Goal: Information Seeking & Learning: Learn about a topic

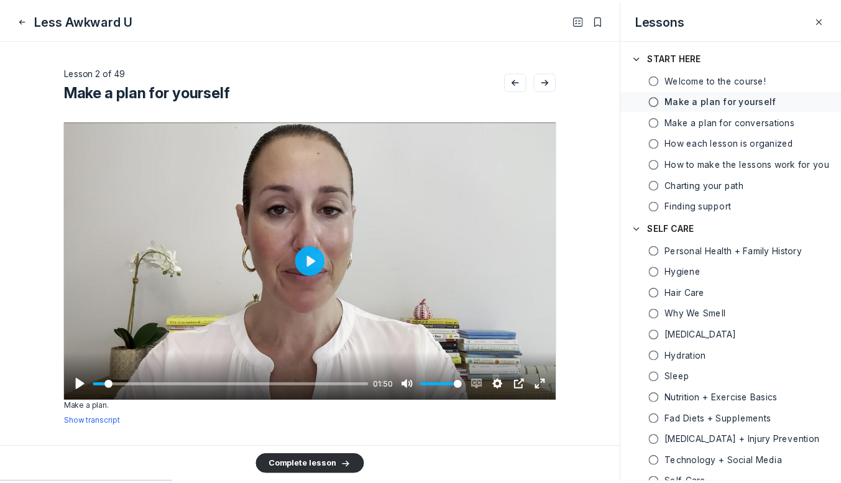
scroll to position [3569, 2381]
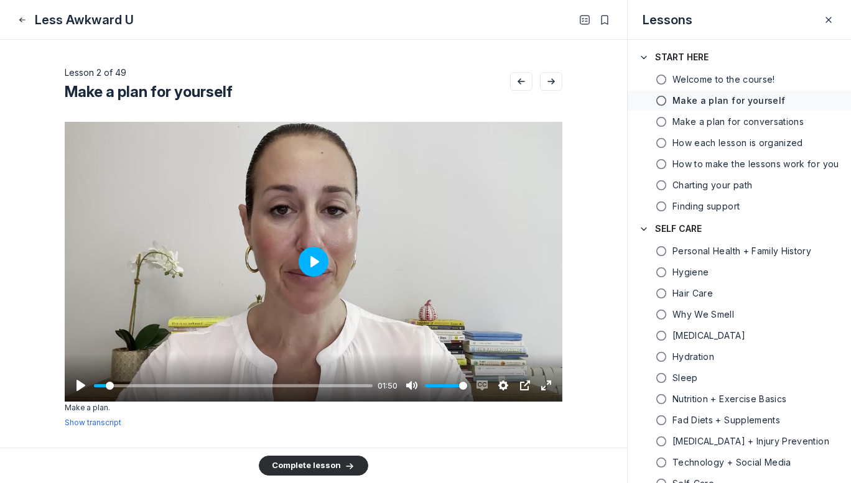
click at [305, 253] on button "Play" at bounding box center [313, 262] width 30 height 30
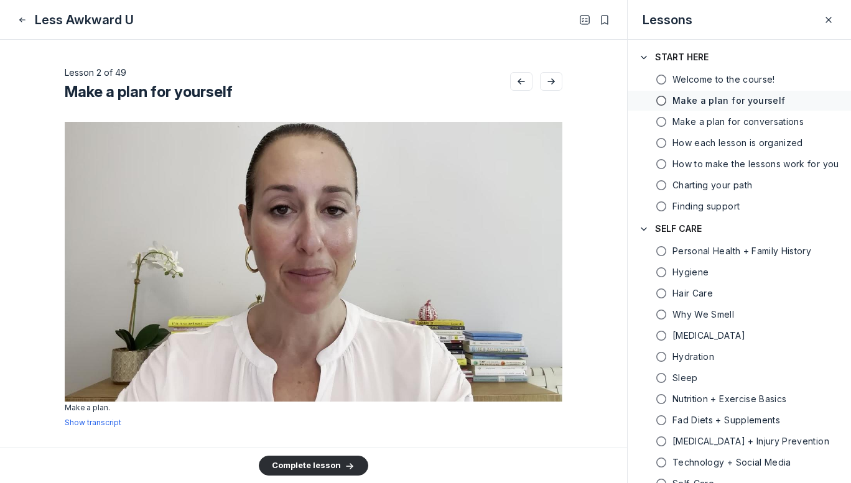
type input "100"
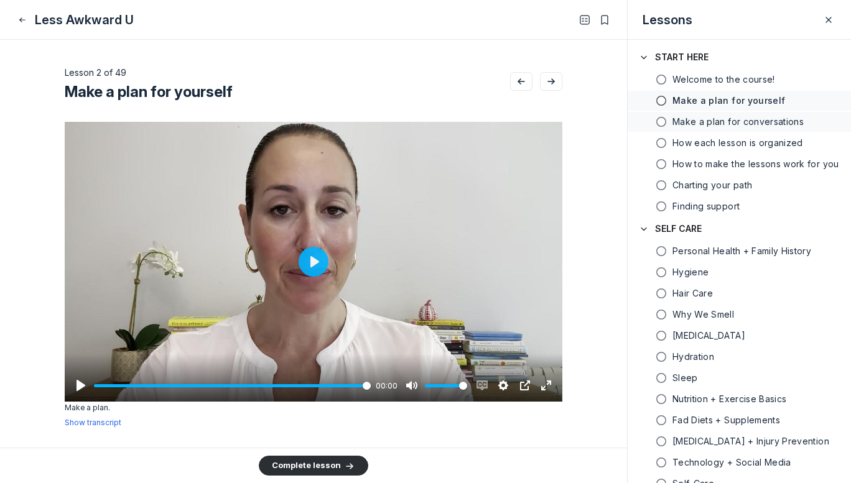
click at [758, 121] on h5 "Make a plan for conversations" at bounding box center [737, 122] width 131 height 12
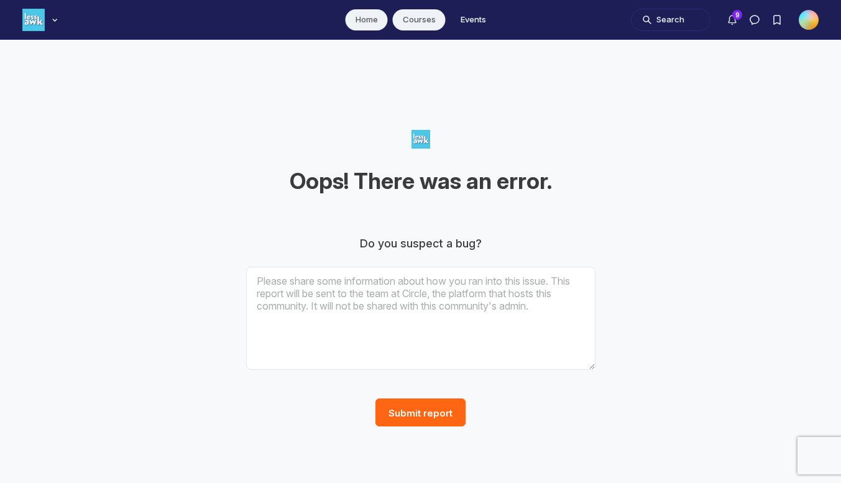
click at [426, 21] on link "Courses" at bounding box center [419, 19] width 53 height 21
click at [53, 25] on div "Main navigation bar" at bounding box center [54, 20] width 12 height 12
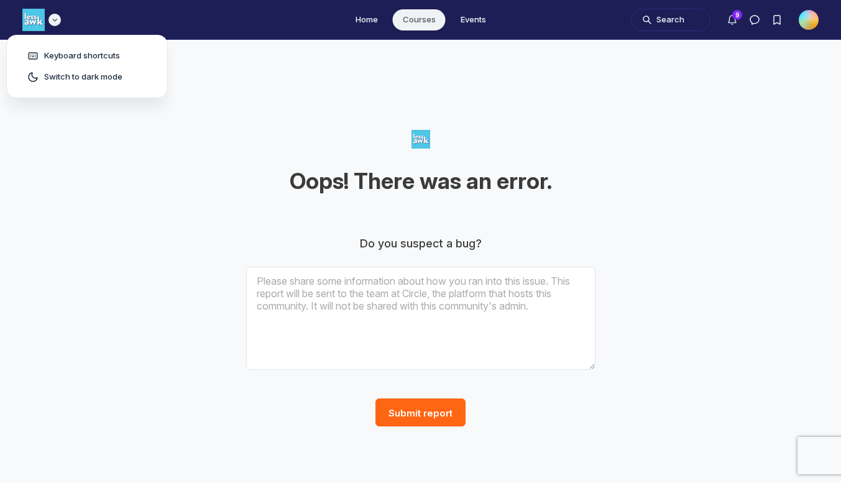
click at [53, 25] on div "Main navigation bar" at bounding box center [54, 20] width 12 height 12
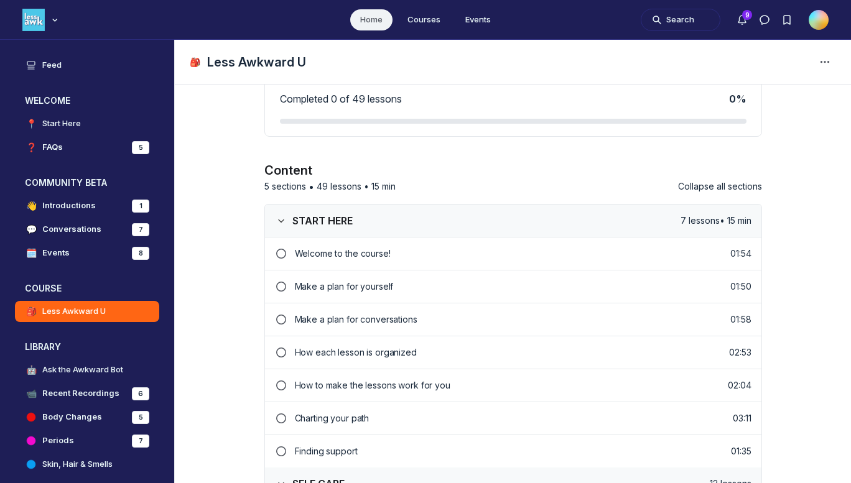
scroll to position [115, 0]
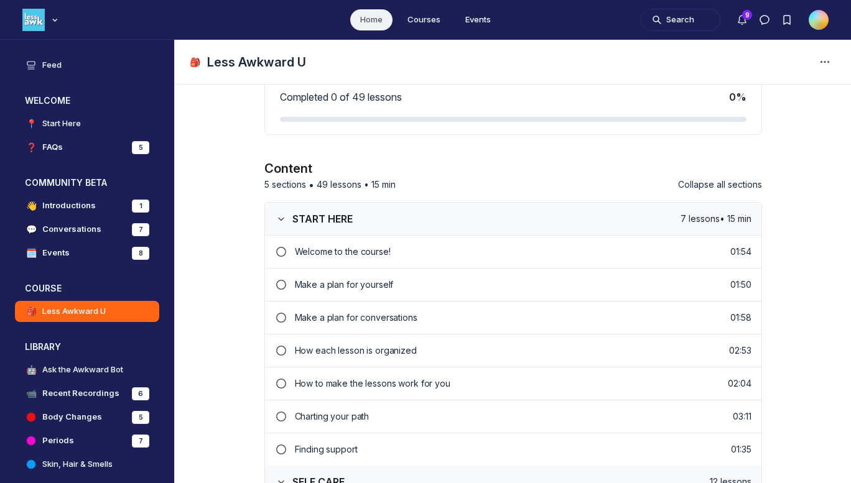
click at [355, 313] on p "Make a plan for conversations" at bounding box center [513, 317] width 436 height 12
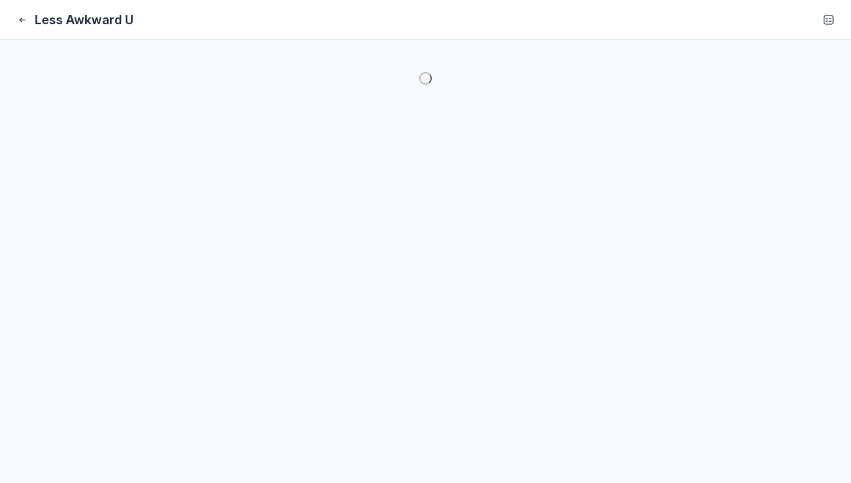
scroll to position [45, 0]
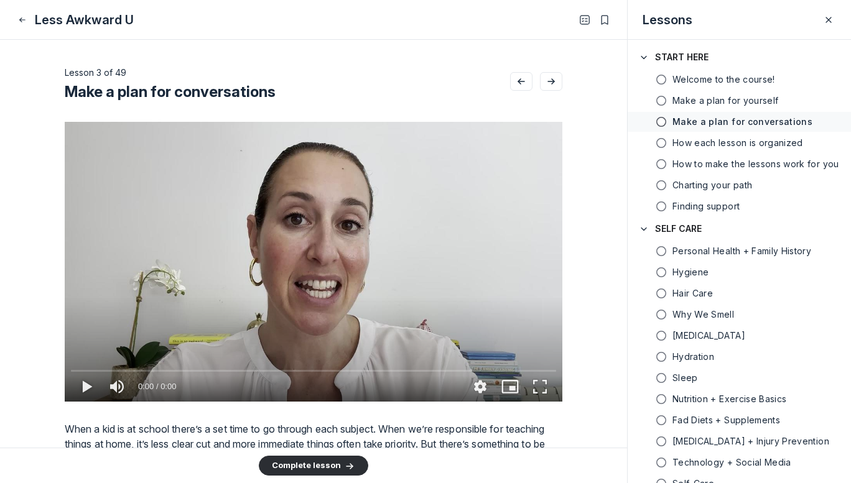
type media-captions-menu "cc:en:Default"
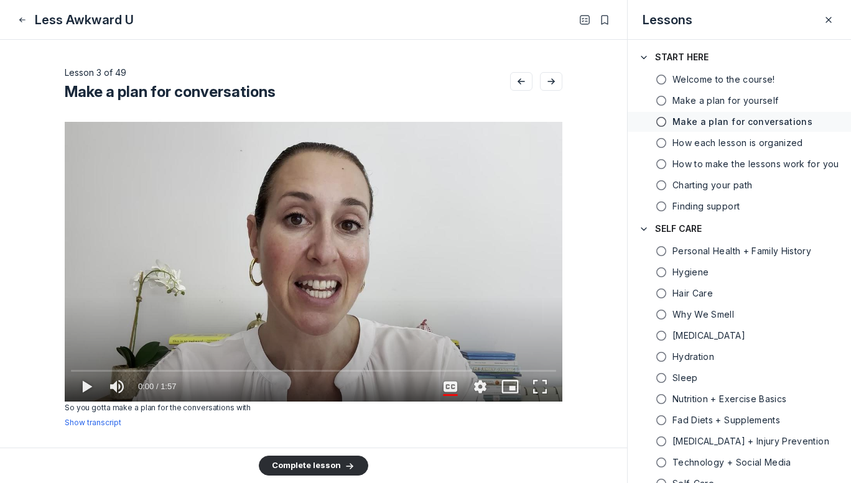
click at [83, 386] on icon "play" at bounding box center [85, 386] width 5 height 12
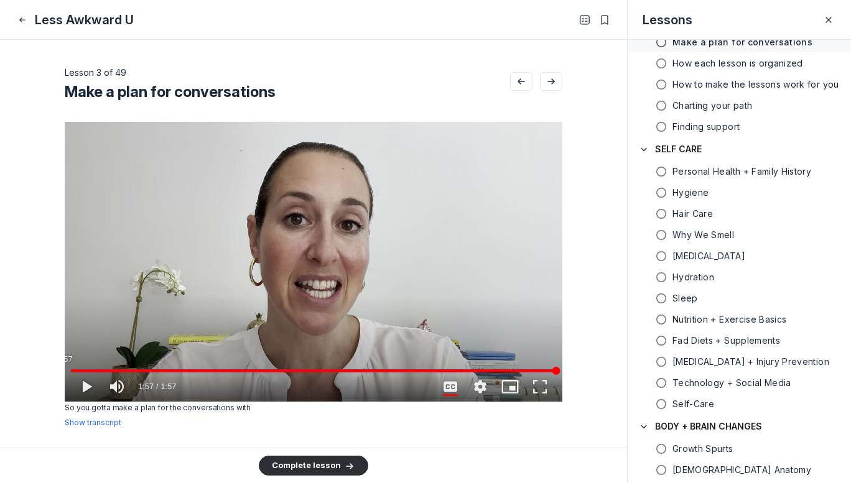
scroll to position [77, 0]
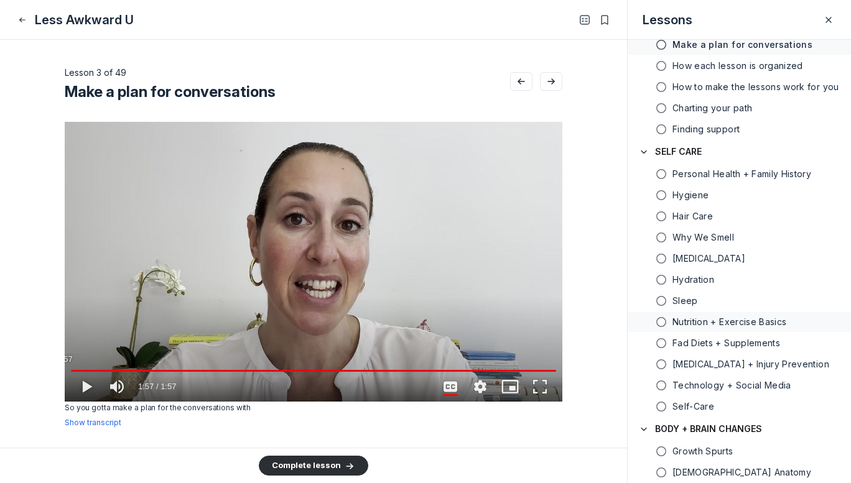
click at [776, 320] on h5 "Nutrition + Exercise Basics" at bounding box center [729, 322] width 114 height 12
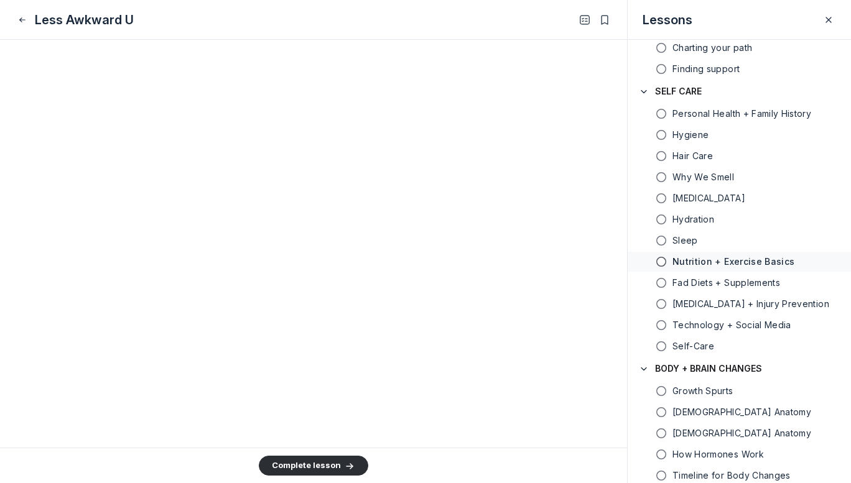
scroll to position [1999, 0]
click at [742, 282] on h5 "Fad Diets + Supplements" at bounding box center [726, 283] width 108 height 12
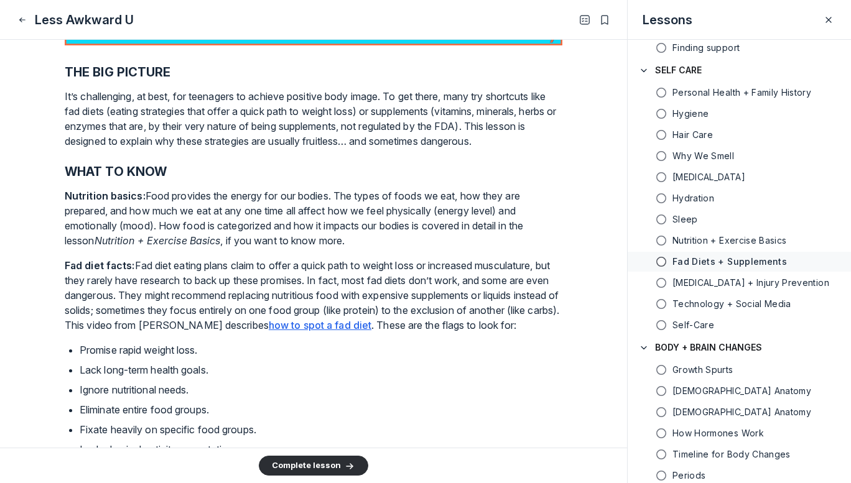
scroll to position [262, 0]
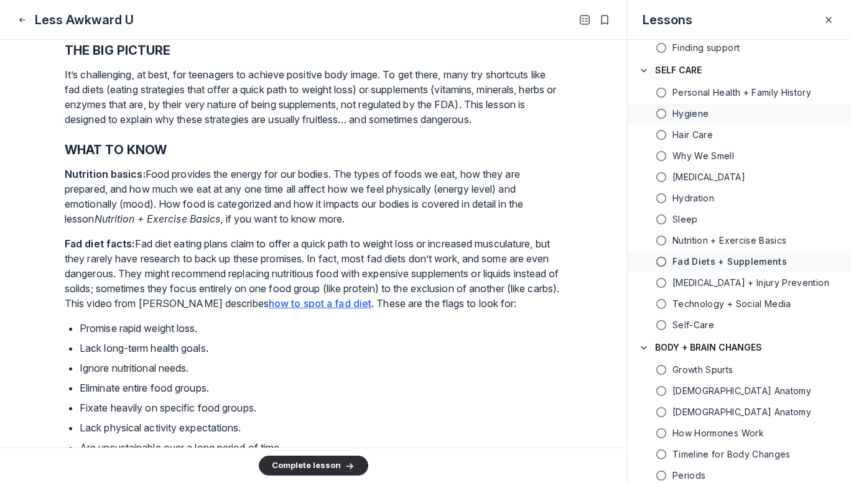
click at [627, 112] on link "Hygiene" at bounding box center [738, 114] width 223 height 20
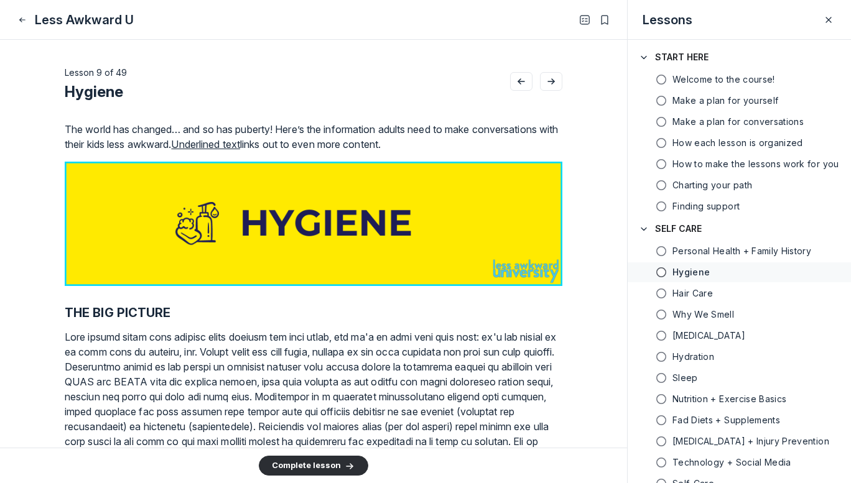
scroll to position [11, 0]
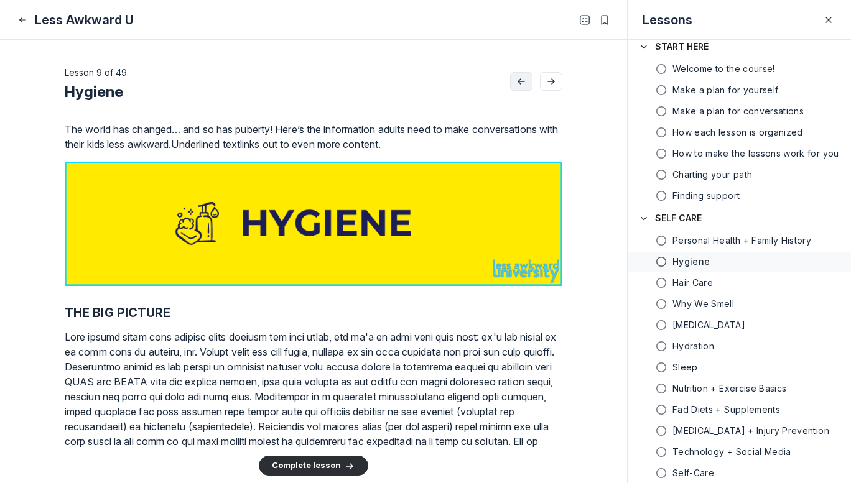
click at [518, 81] on use "Go to previous lesson" at bounding box center [521, 81] width 6 height 5
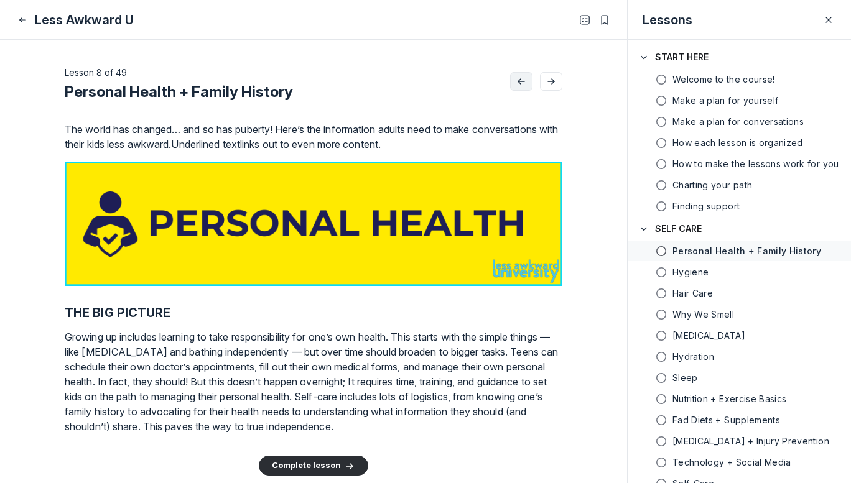
click at [515, 84] on icon "Go to previous lesson" at bounding box center [521, 81] width 12 height 10
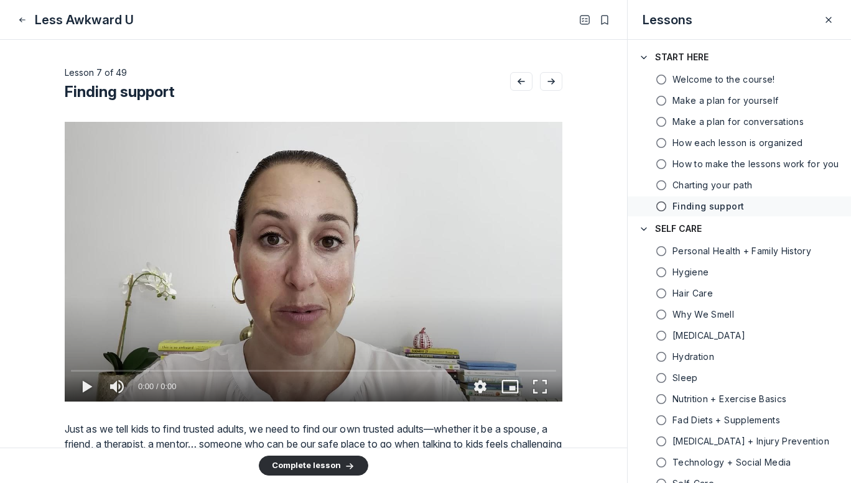
type media-captions-menu "cc:en:Default"
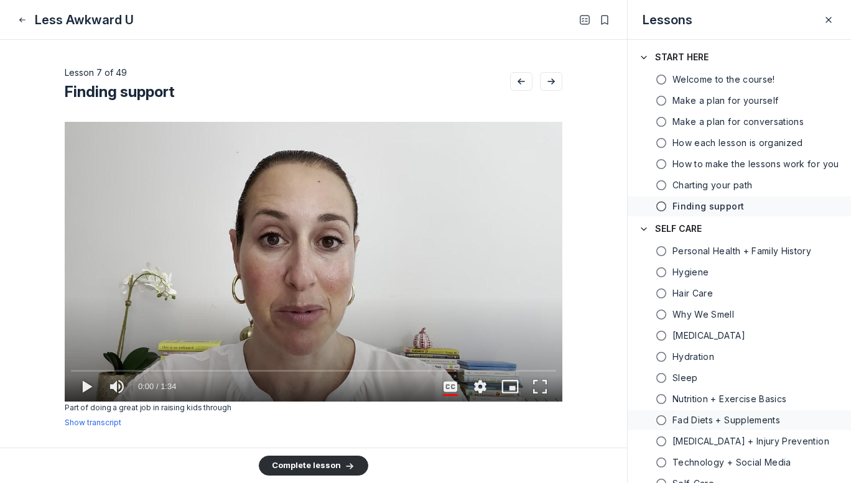
click at [686, 418] on h5 "Fad Diets + Supplements" at bounding box center [726, 420] width 108 height 12
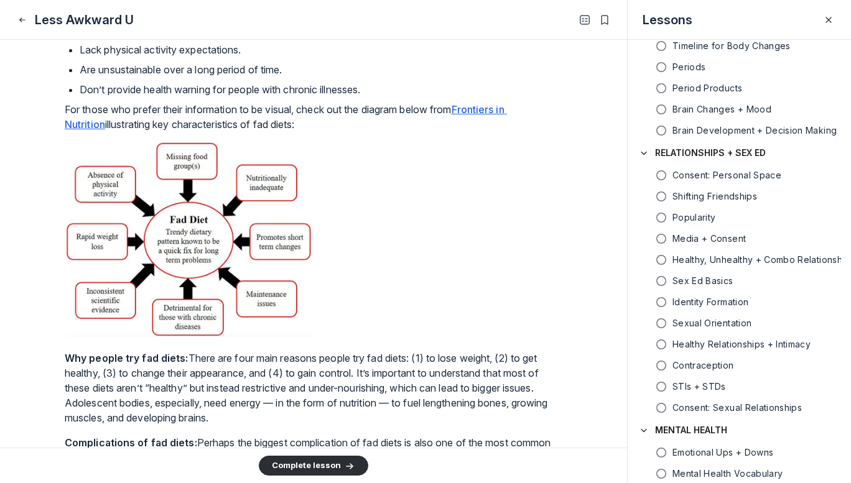
scroll to position [573, 0]
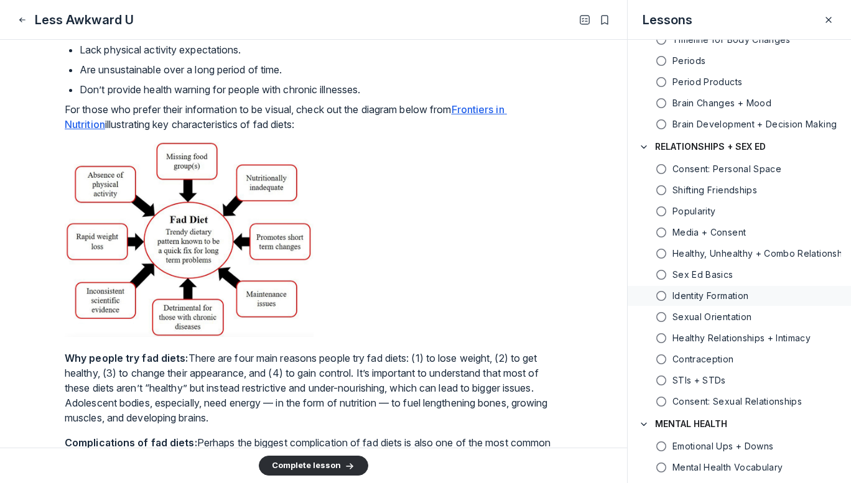
click at [693, 296] on h5 "Identity Formation" at bounding box center [710, 296] width 76 height 12
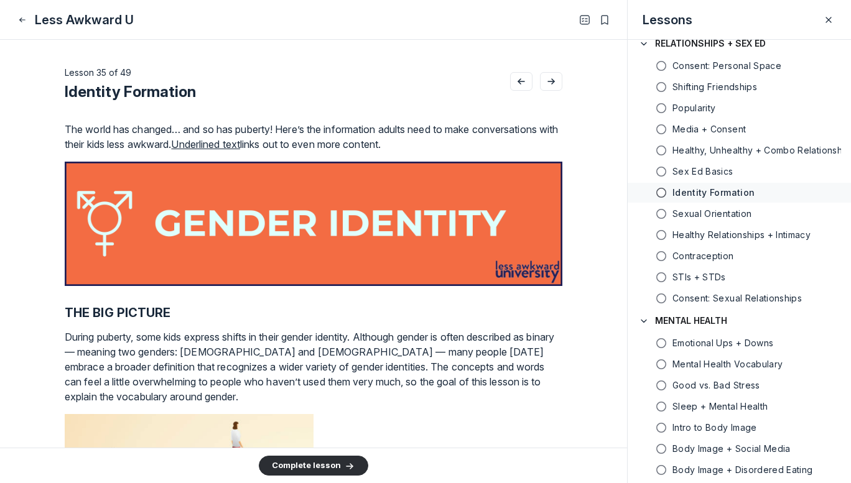
scroll to position [721, 0]
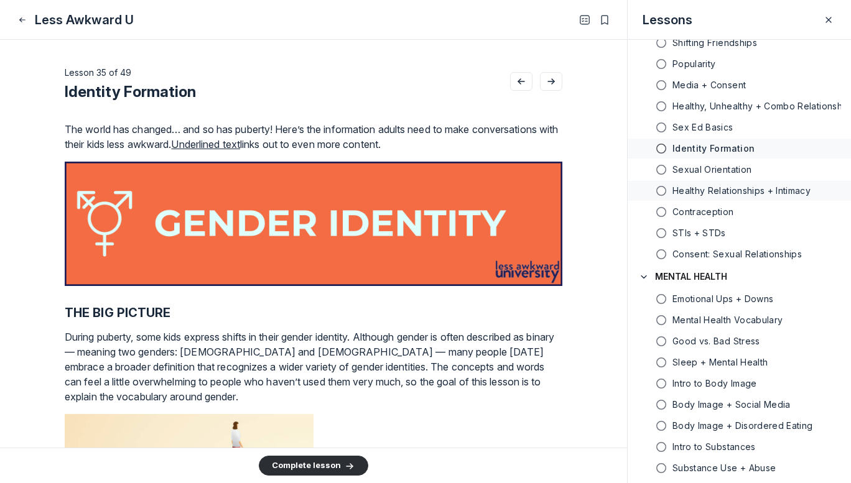
click at [794, 196] on h5 "Healthy Relationships + Intimacy" at bounding box center [741, 191] width 138 height 12
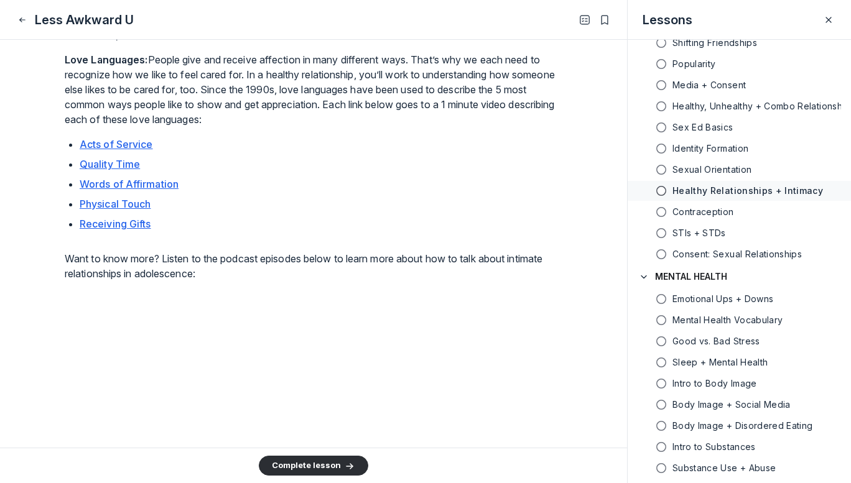
scroll to position [714, 0]
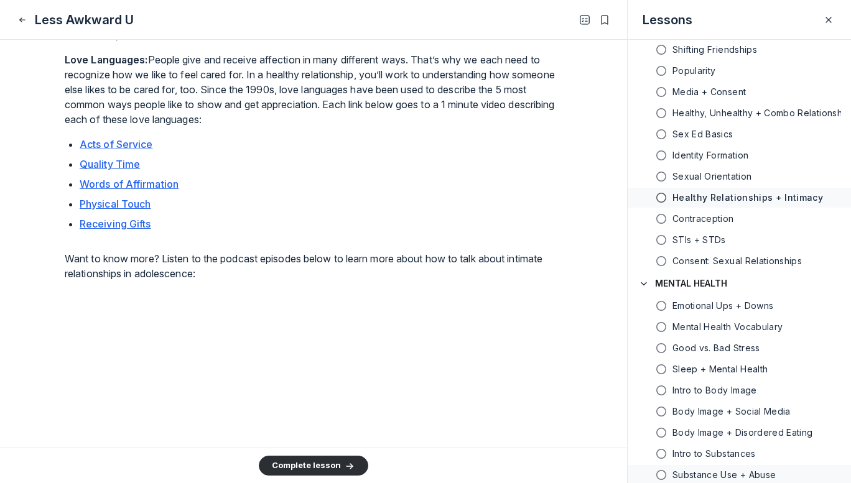
click at [716, 472] on h5 "Substance Use + Abuse" at bounding box center [723, 475] width 103 height 12
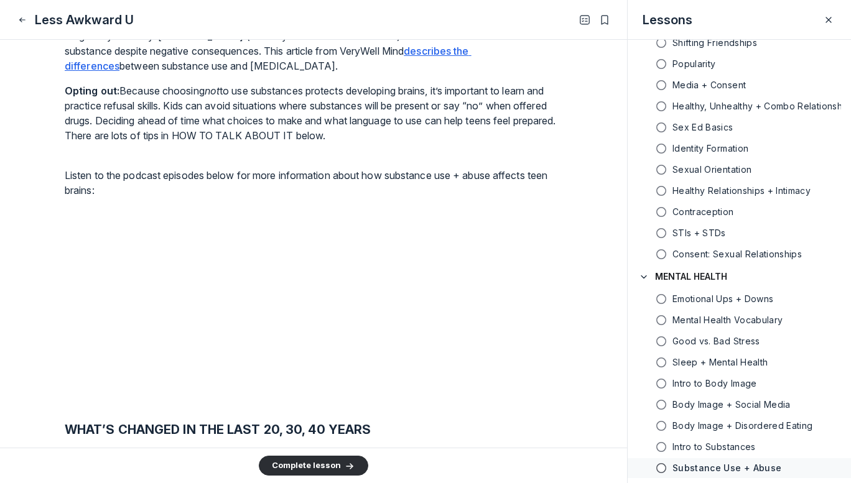
scroll to position [1569, 0]
click at [739, 449] on h5 "Intro to Substances" at bounding box center [713, 447] width 83 height 12
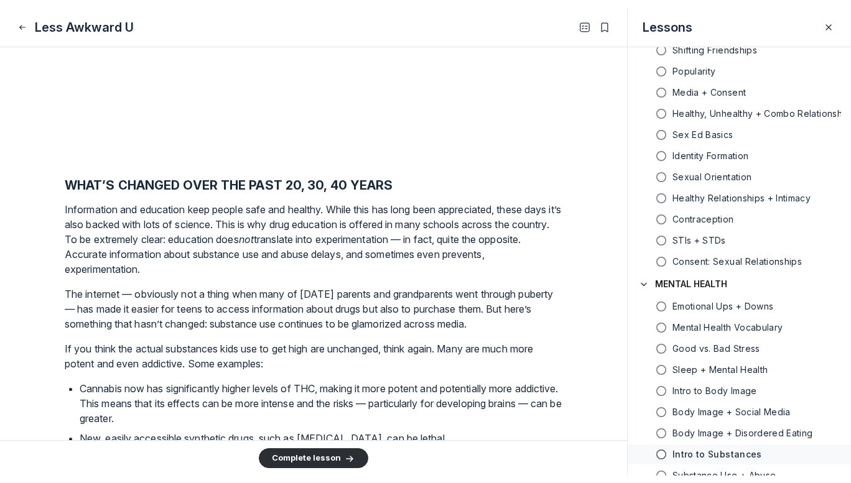
scroll to position [3569, 2381]
